Goal: Find specific page/section: Find specific page/section

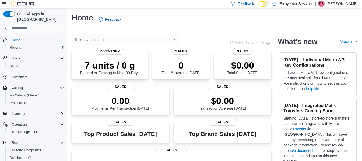
click at [342, 6] on p "Dave Binette" at bounding box center [342, 4] width 31 height 6
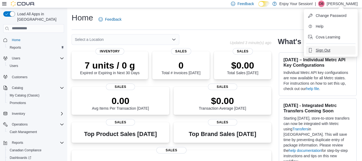
click at [329, 50] on span "Sign Out" at bounding box center [323, 50] width 15 height 5
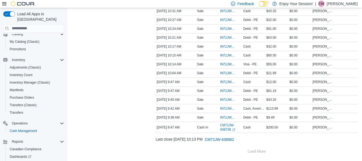
scroll to position [80, 0]
